Goal: Task Accomplishment & Management: Manage account settings

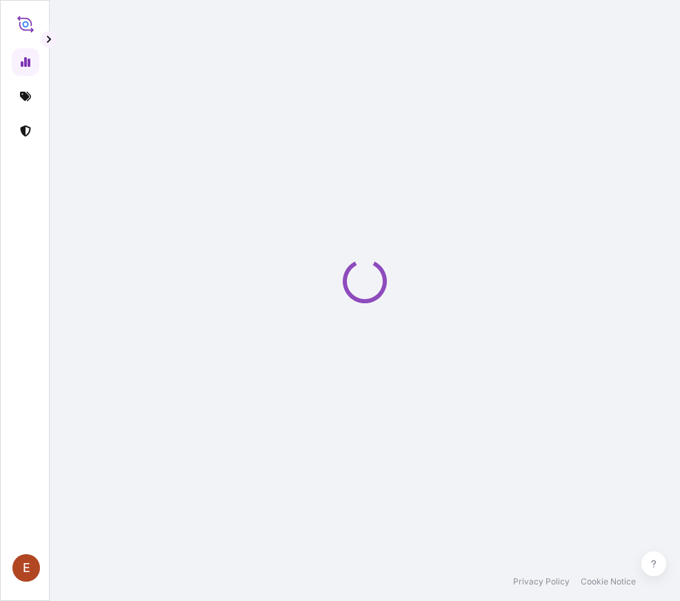
select select "2025"
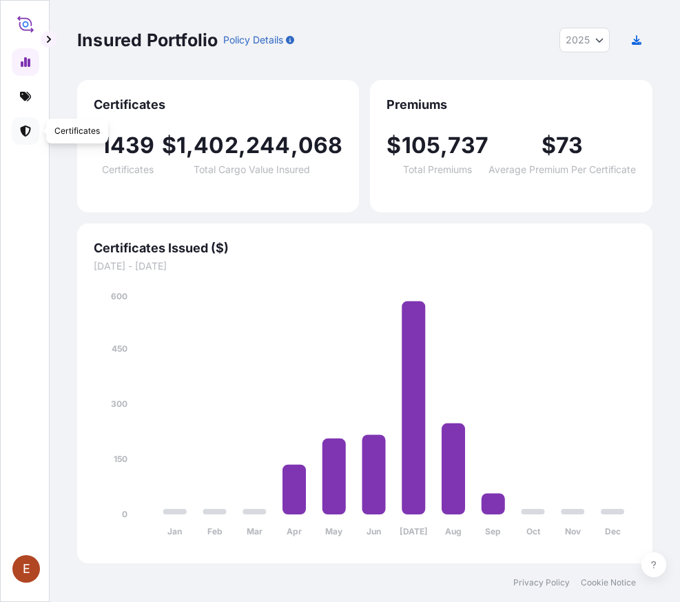
click at [19, 128] on link at bounding box center [26, 131] width 28 height 28
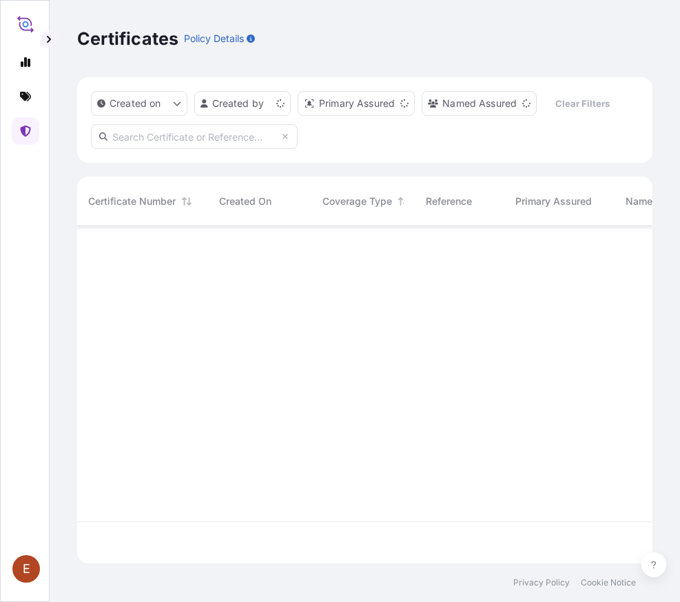
scroll to position [327, 558]
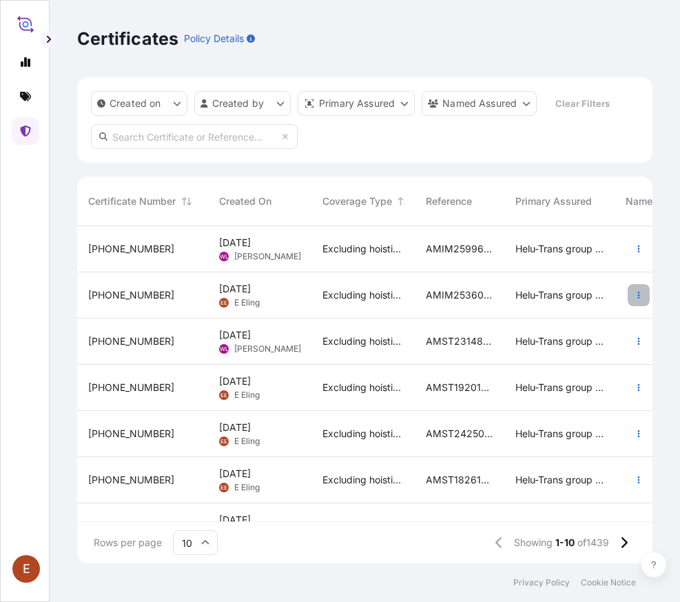
click at [638, 297] on icon "button" at bounding box center [639, 295] width 2 height 7
click at [423, 297] on div "AMIM253607KHKH" at bounding box center [460, 295] width 90 height 46
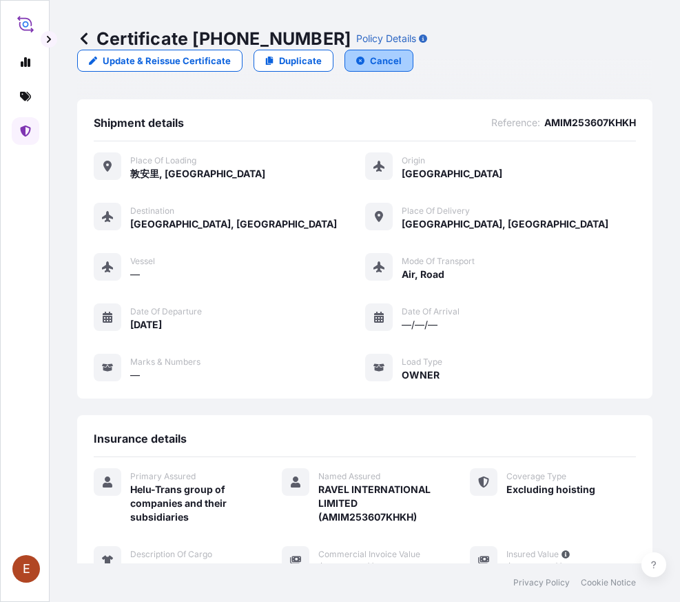
click at [376, 61] on p "Cancel" at bounding box center [386, 61] width 32 height 14
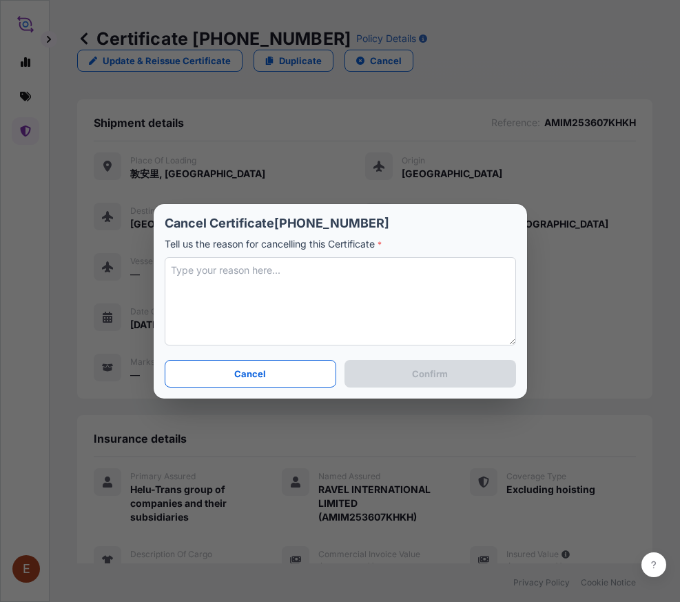
click at [299, 305] on textarea at bounding box center [341, 301] width 352 height 88
type textarea "C"
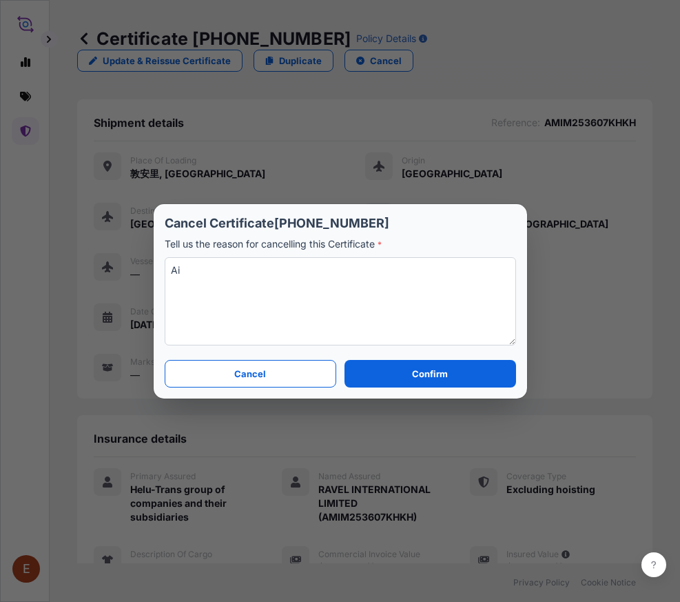
type textarea "A"
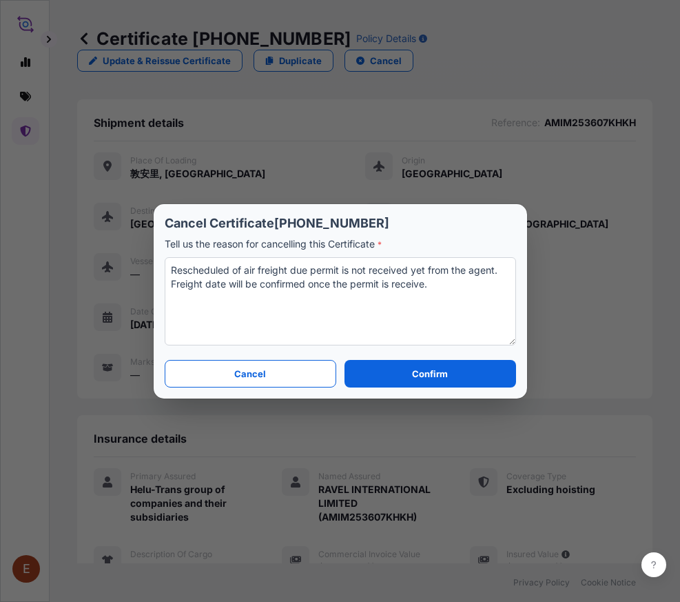
click at [425, 286] on textarea "Rescheduled of air freight due permit is not received yet from the agent. Freig…" at bounding box center [341, 301] width 352 height 88
drag, startPoint x: 454, startPoint y: 296, endPoint x: 162, endPoint y: 263, distance: 294.1
click at [162, 263] on section "Cancel Certificate [PHONE_NUMBER] Tell us the reason for cancelling this Certif…" at bounding box center [341, 301] width 374 height 194
drag, startPoint x: 443, startPoint y: 302, endPoint x: 455, endPoint y: 292, distance: 15.7
click at [443, 303] on textarea "Rescheduled of air freight due permit is not received yet from the agent. Freig…" at bounding box center [341, 301] width 352 height 88
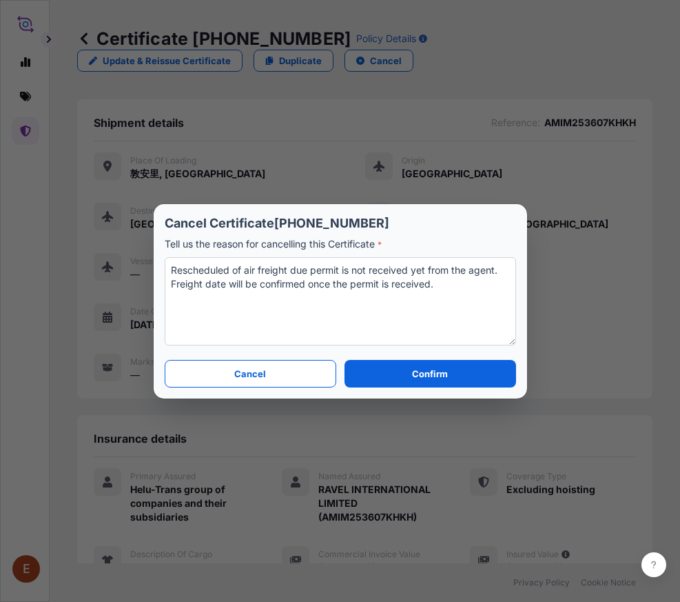
drag, startPoint x: 455, startPoint y: 292, endPoint x: 131, endPoint y: 266, distance: 325.1
click at [131, 266] on div "Cancel Certificate [PHONE_NUMBER] Tell us the reason for cancelling this Certif…" at bounding box center [340, 301] width 680 height 602
paste textarea "air freight has been rescheduled as we have not yet received the permit from th…"
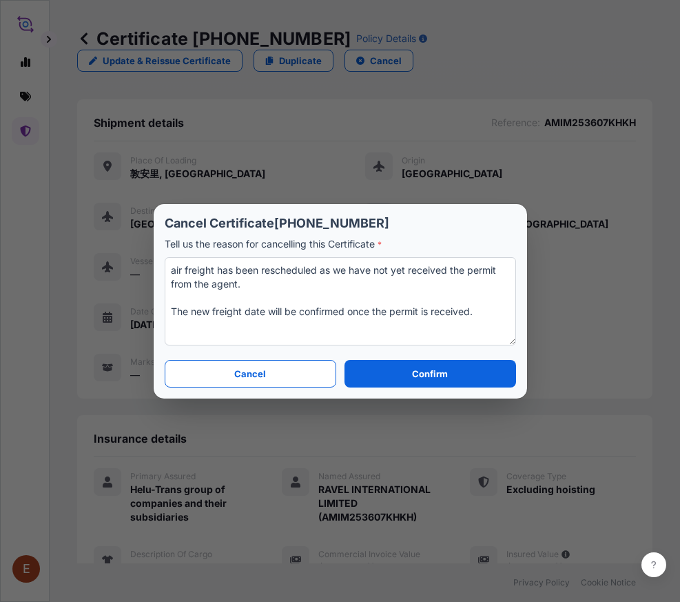
click at [173, 267] on textarea "air freight has been rescheduled as we have not yet received the permit from th…" at bounding box center [341, 301] width 352 height 88
drag, startPoint x: 350, startPoint y: 272, endPoint x: 339, endPoint y: 267, distance: 11.8
click at [339, 267] on textarea "Air freight has been rescheduled as we have not yet received the permit from th…" at bounding box center [341, 301] width 352 height 88
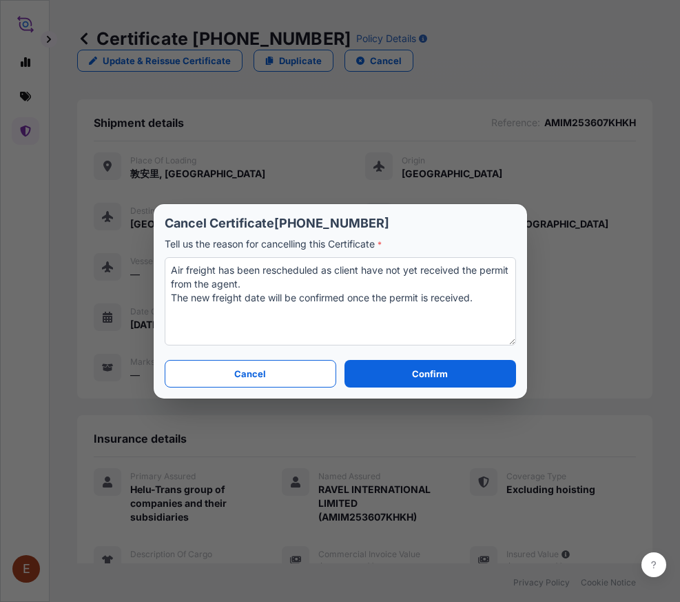
type textarea "Air freight has been rescheduled as client have not yet received the permit fro…"
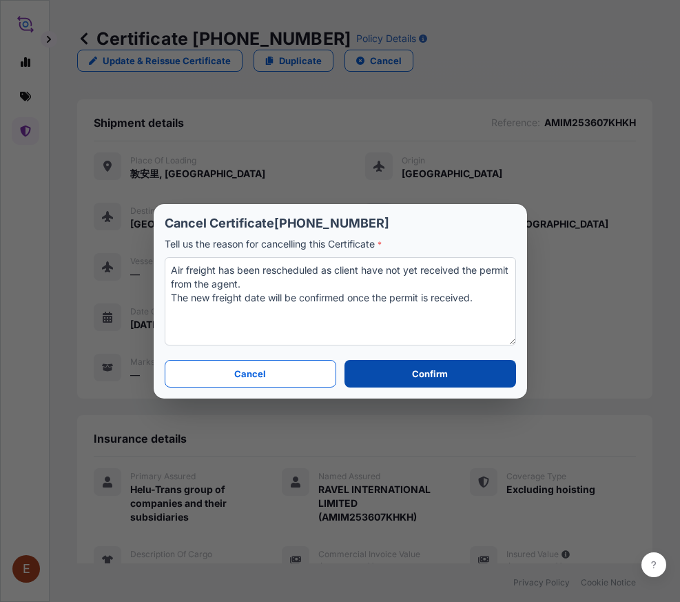
click at [393, 369] on button "Confirm" at bounding box center [430, 374] width 171 height 28
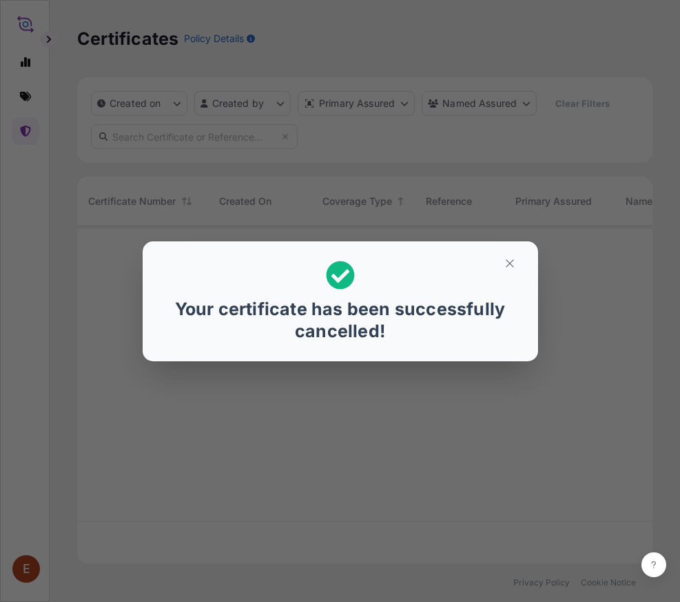
scroll to position [327, 558]
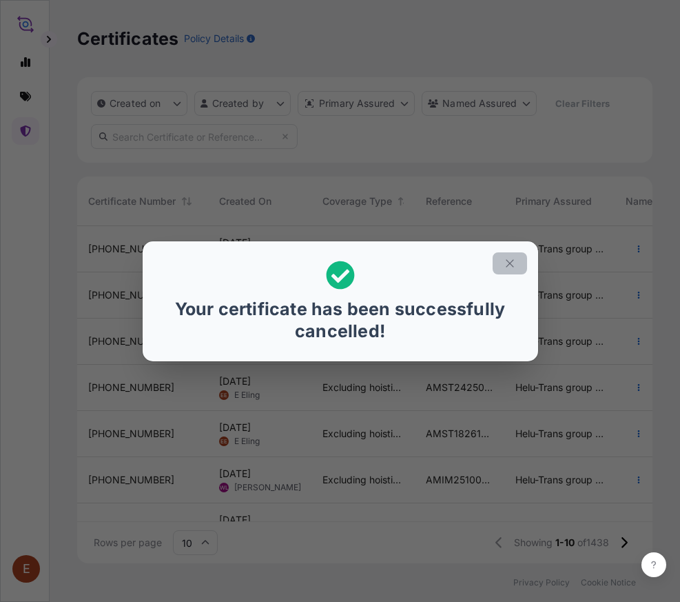
click at [512, 269] on icon "button" at bounding box center [510, 263] width 12 height 12
